Goal: Task Accomplishment & Management: Complete application form

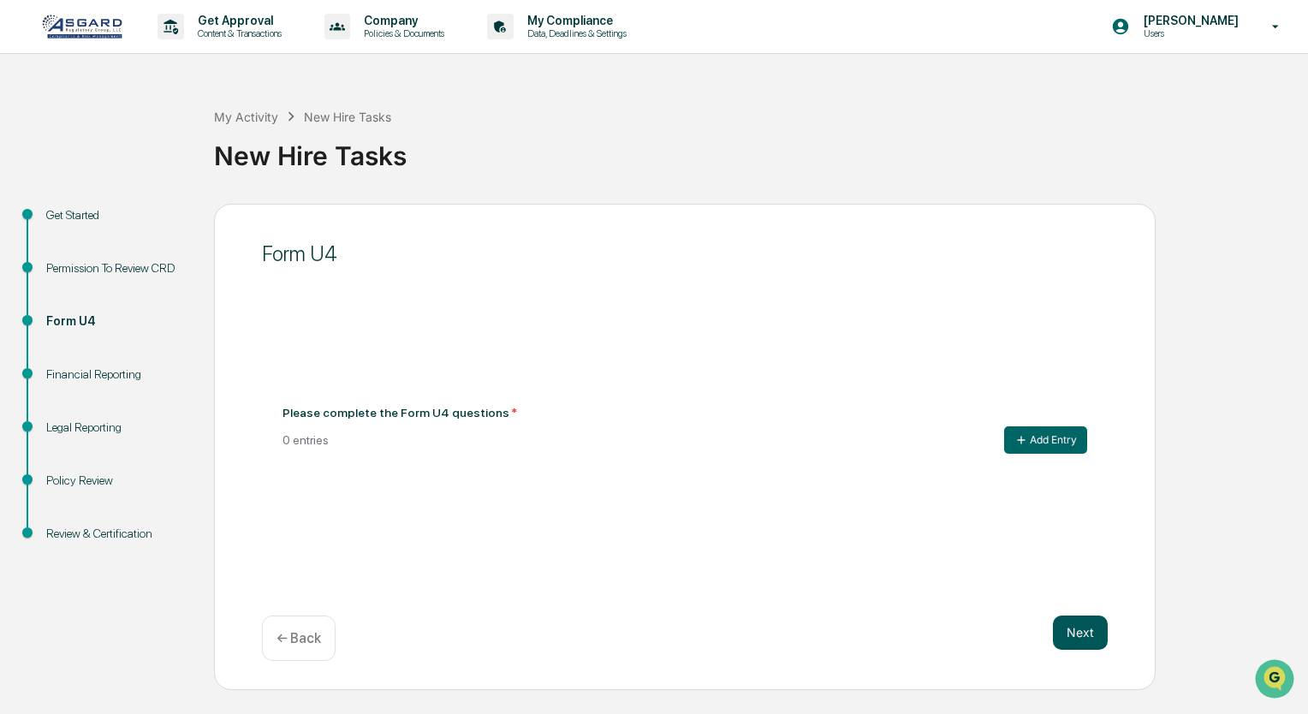
click at [1090, 626] on button "Next" at bounding box center [1080, 632] width 55 height 34
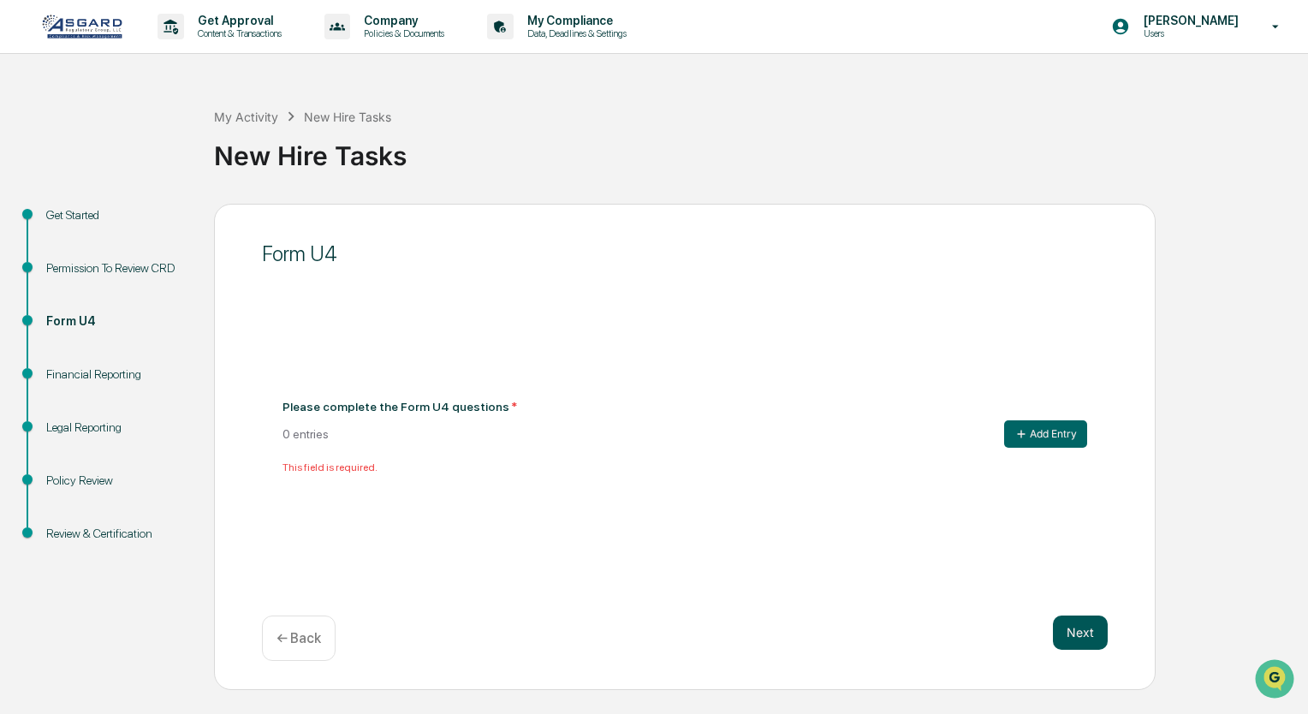
click at [1090, 626] on button "Next" at bounding box center [1080, 632] width 55 height 34
click at [1056, 435] on button "Add Entry" at bounding box center [1045, 433] width 83 height 27
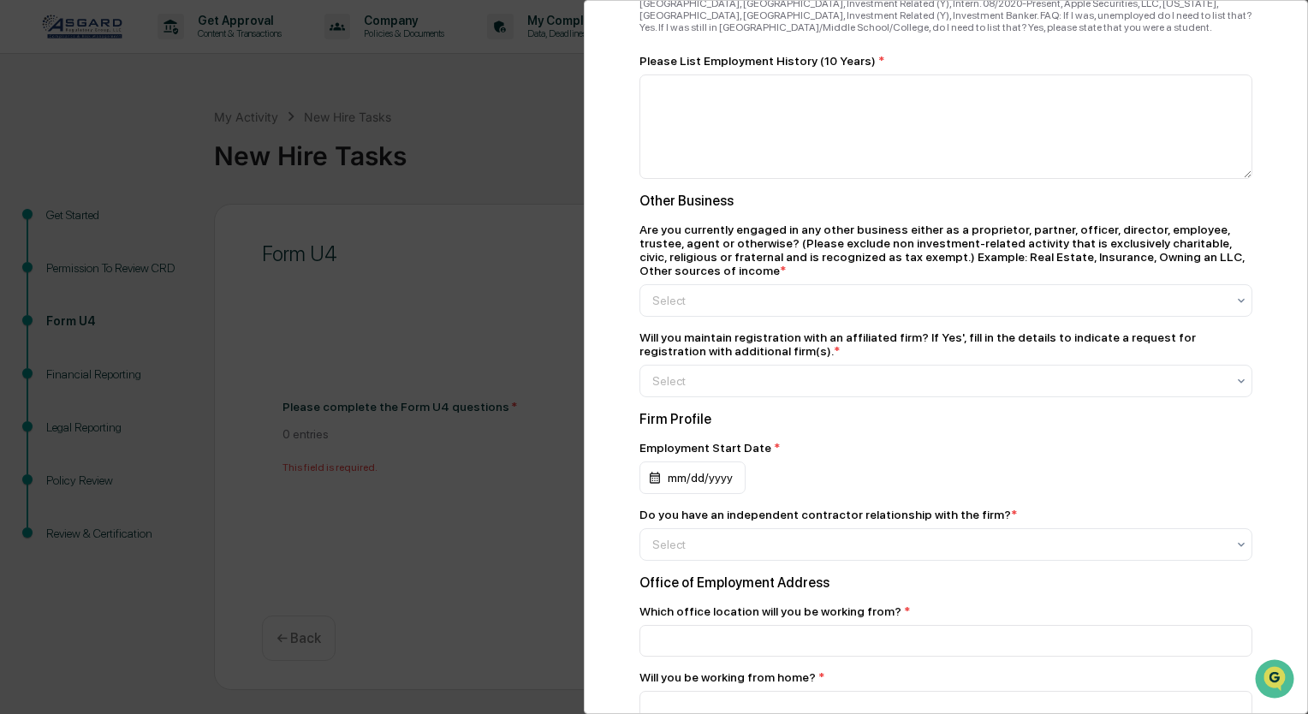
scroll to position [1348, 0]
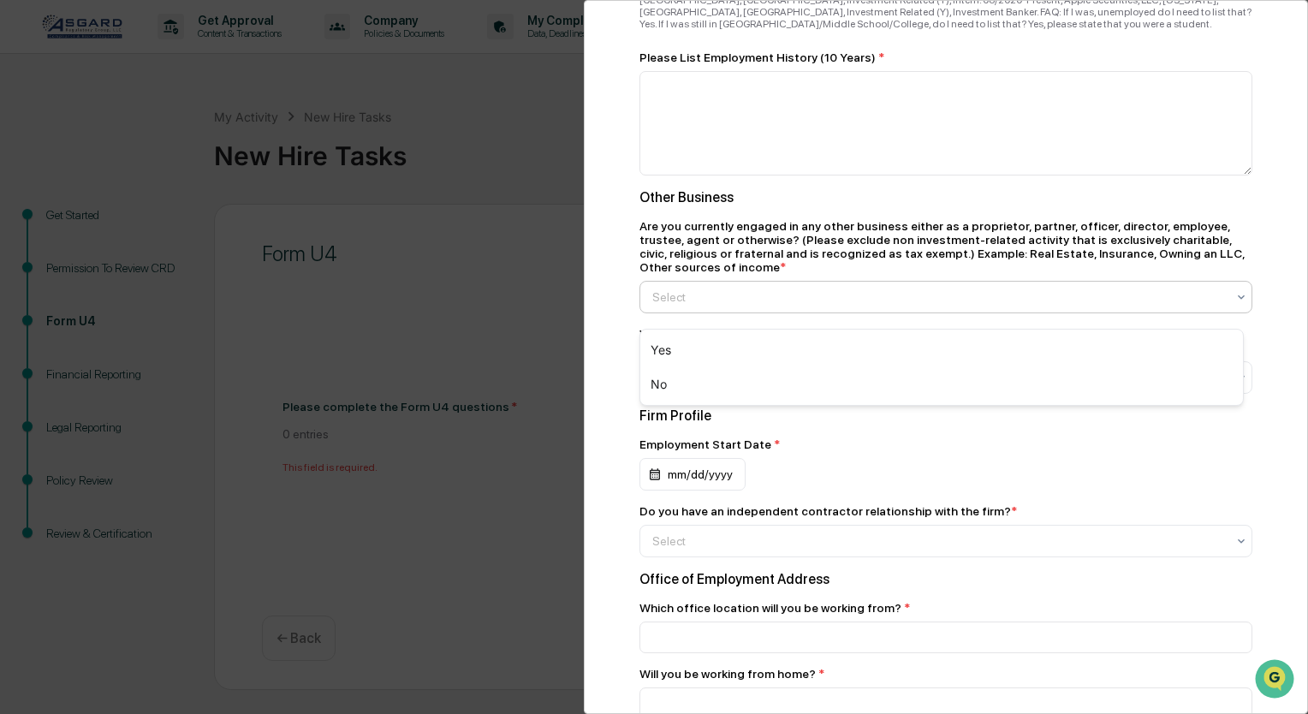
click at [827, 306] on div at bounding box center [938, 296] width 573 height 17
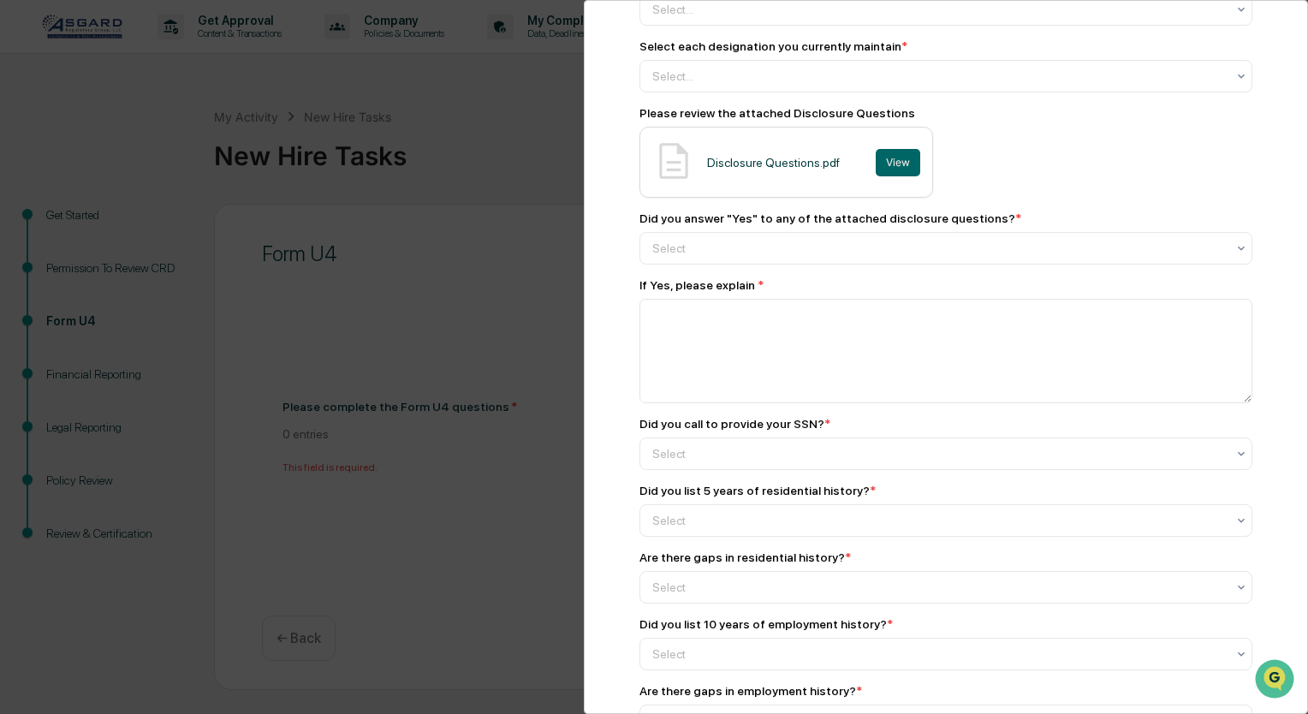
scroll to position [2797, 0]
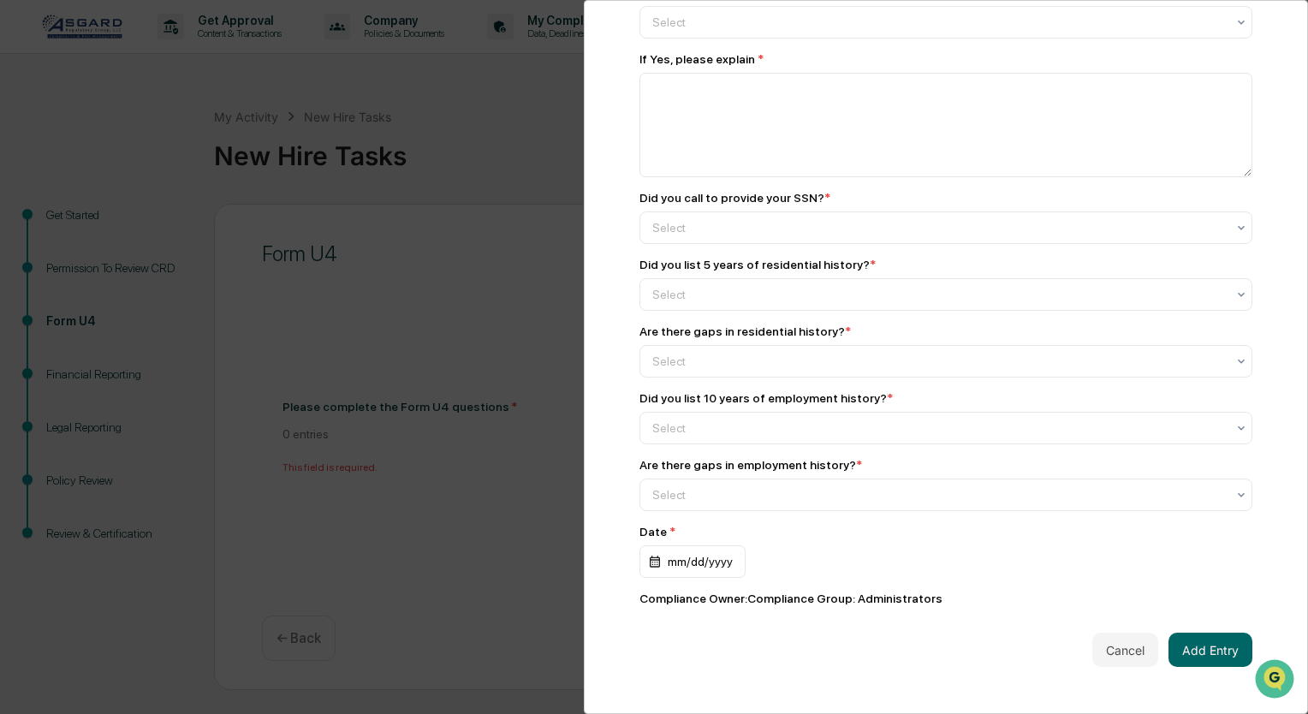
click at [442, 543] on div "Add New Entry Name * Position with Firm * Other Names (if applicable; enter "N/…" at bounding box center [654, 357] width 1308 height 714
